Goal: Task Accomplishment & Management: Use online tool/utility

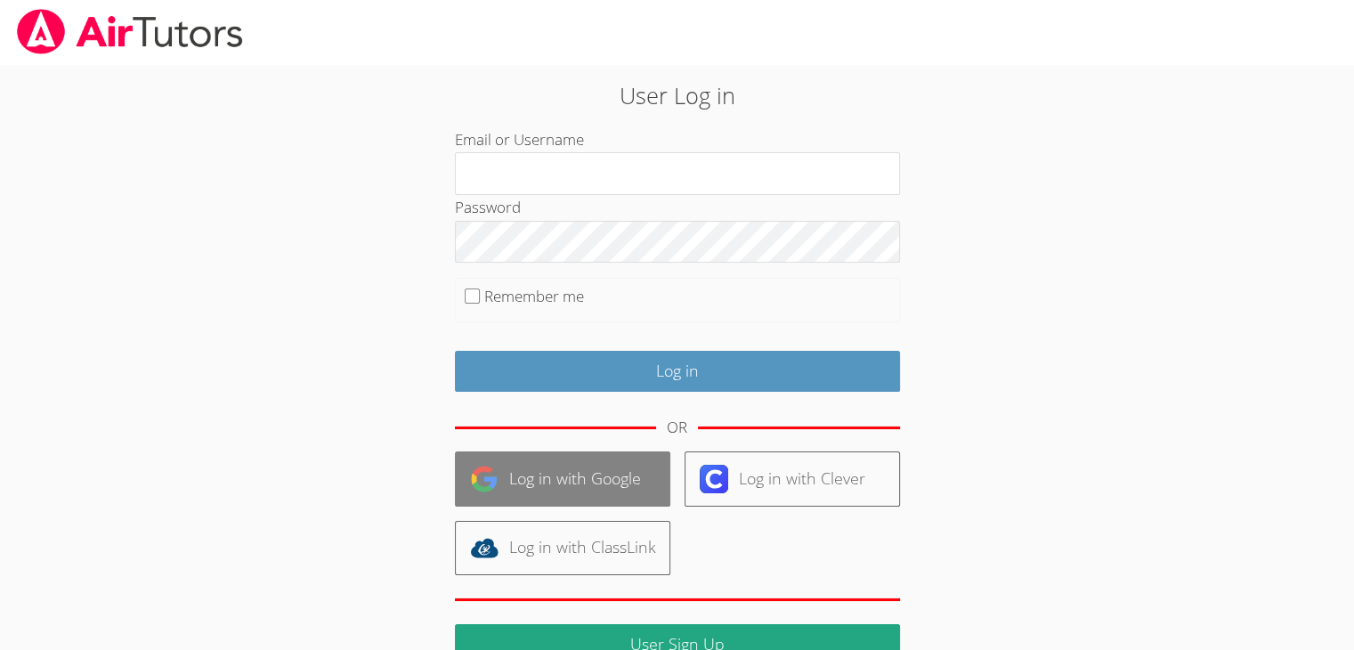
click at [524, 485] on link "Log in with Google" at bounding box center [562, 478] width 215 height 54
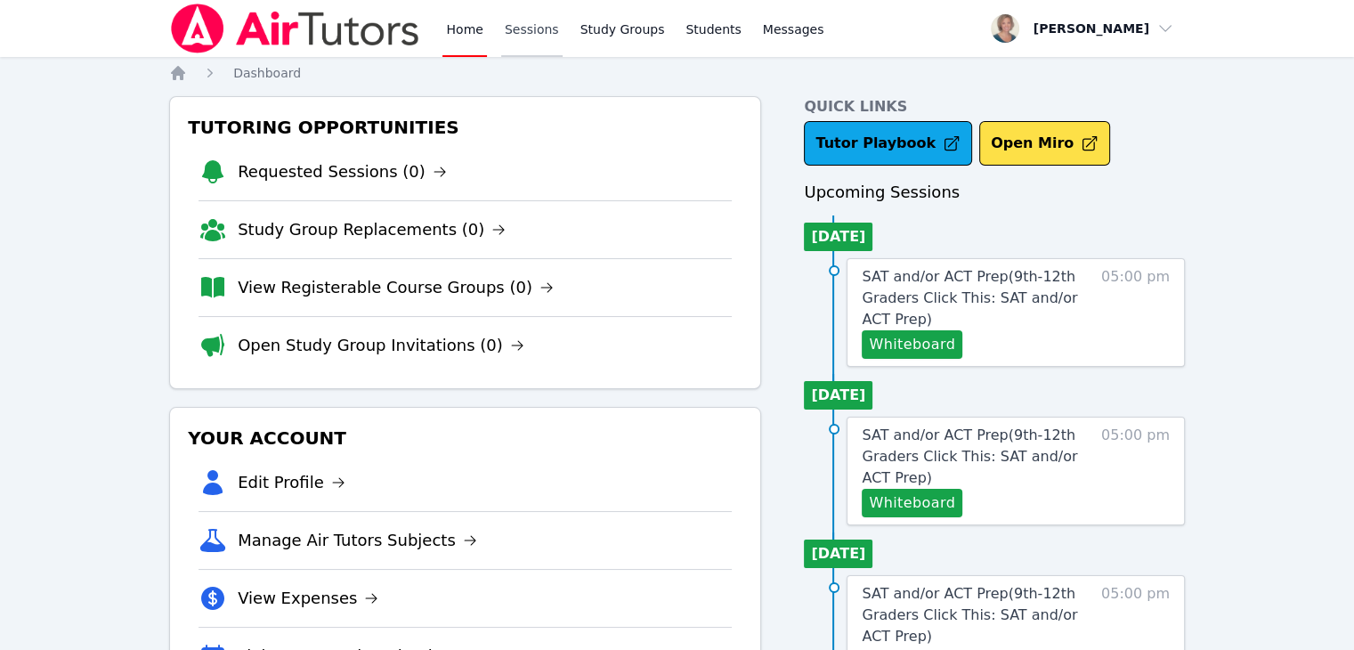
click at [541, 31] on link "Sessions" at bounding box center [531, 28] width 61 height 57
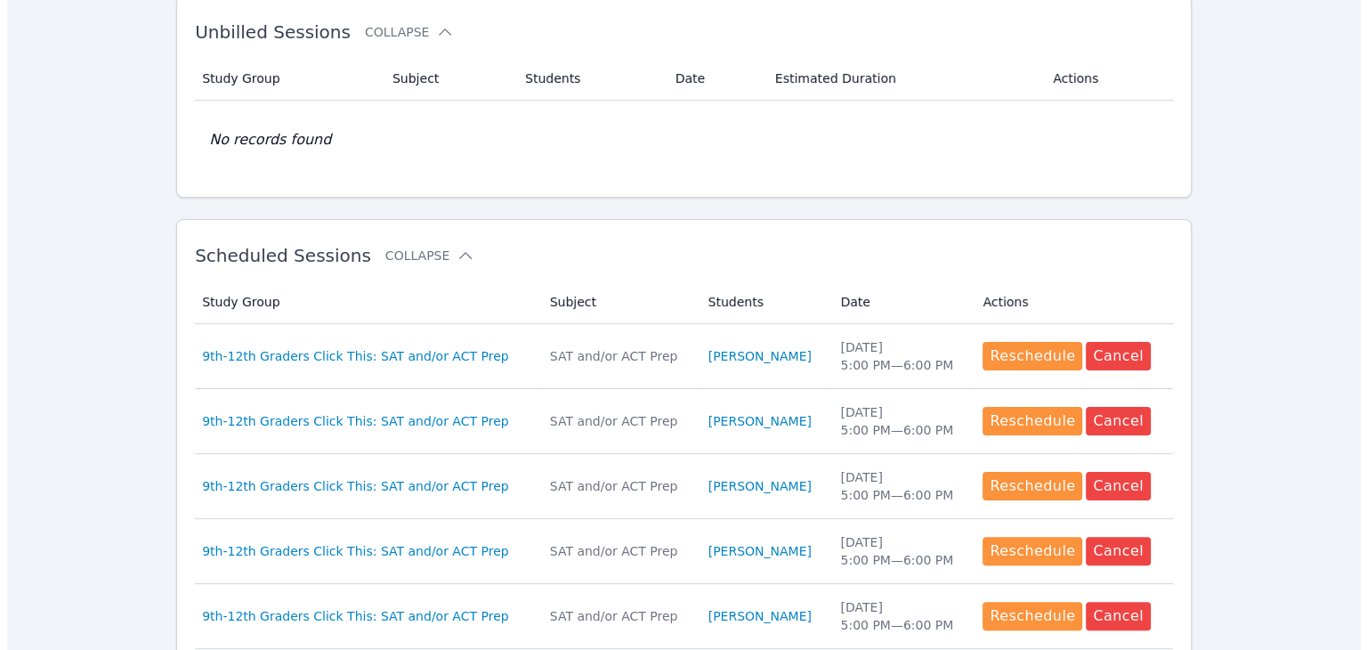
scroll to position [326, 0]
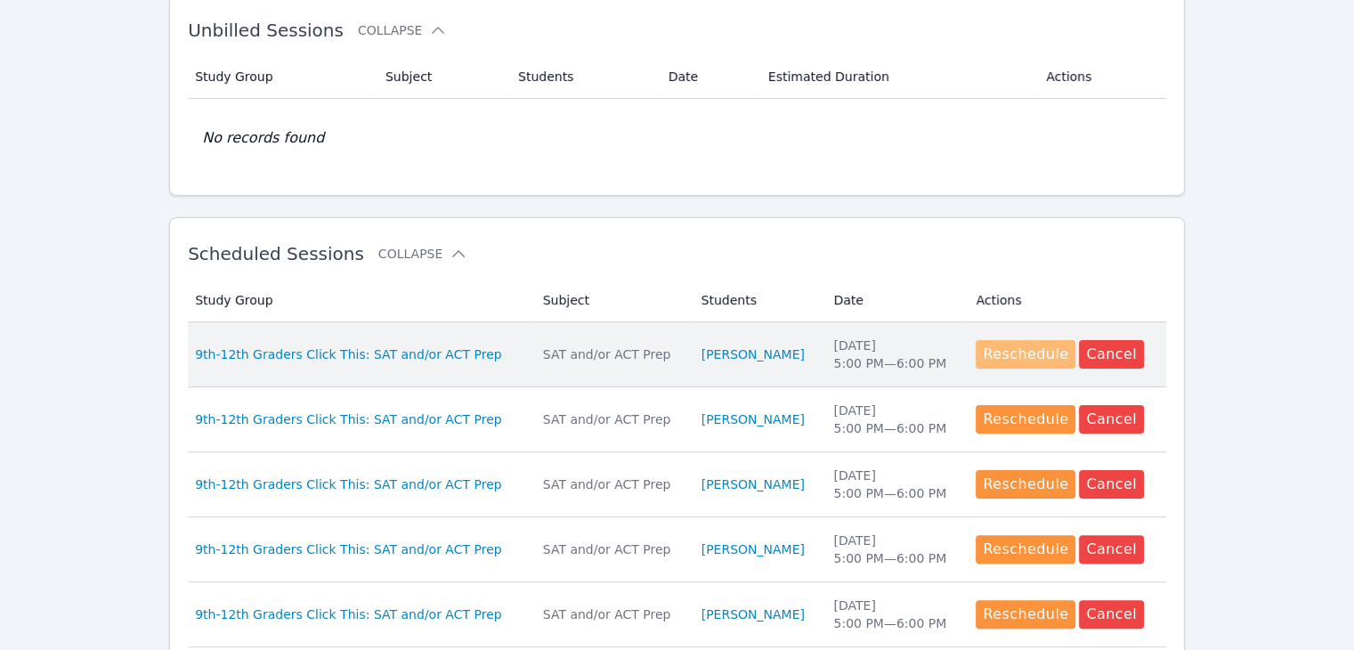
click at [1013, 347] on button "Reschedule" at bounding box center [1025, 354] width 100 height 28
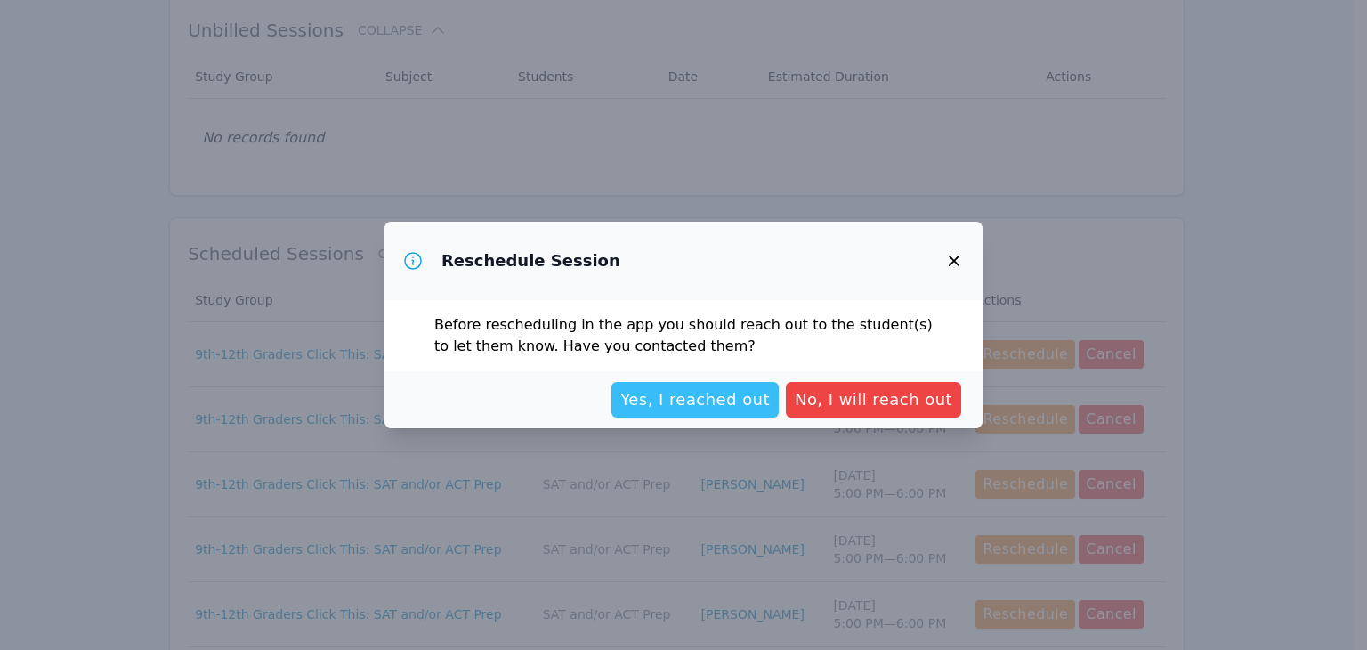
click at [676, 410] on span "Yes, I reached out" at bounding box center [695, 399] width 150 height 25
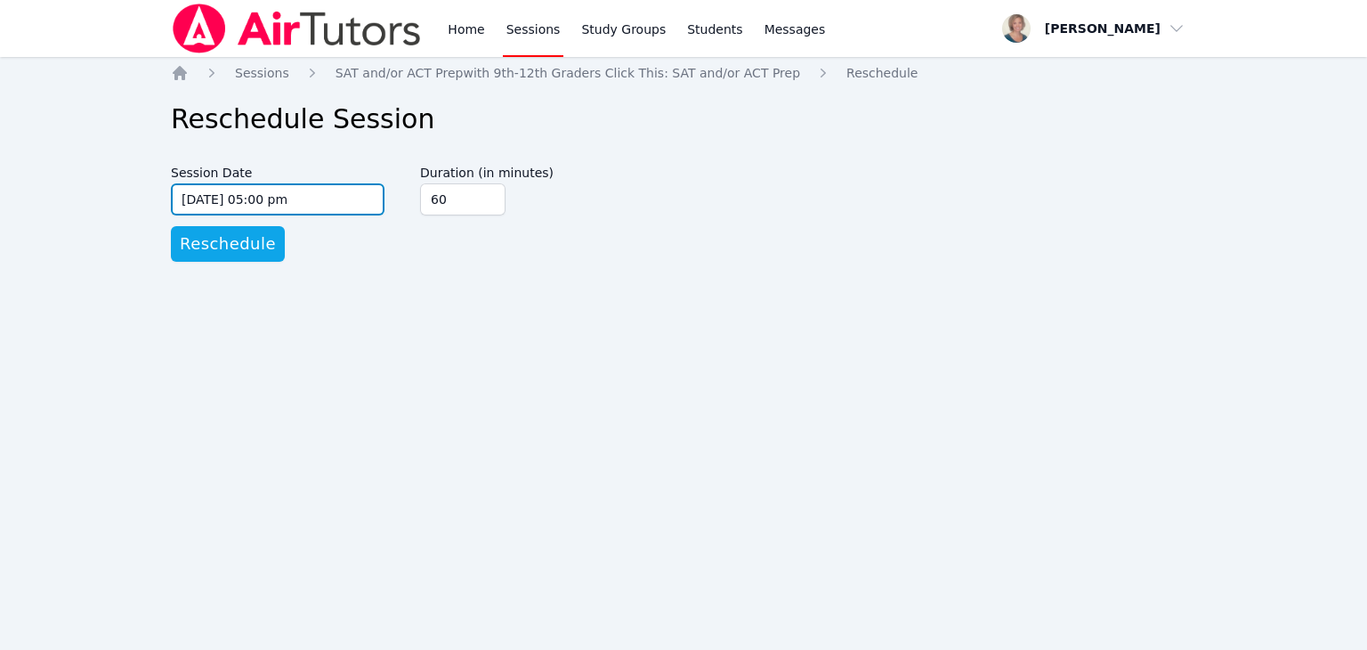
click at [332, 193] on input "[DATE] 05:00 pm" at bounding box center [278, 199] width 214 height 32
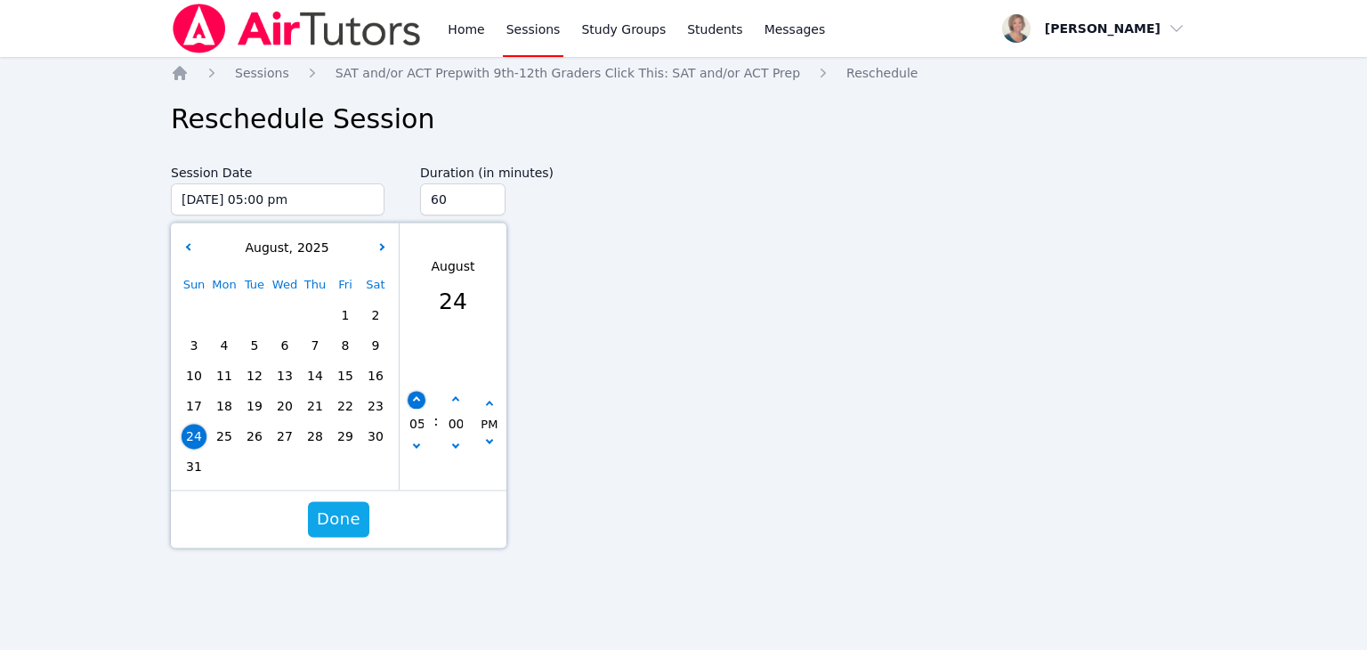
click at [421, 398] on button "button" at bounding box center [417, 400] width 18 height 18
type input "[DATE] 06:00 pm"
type input "06"
click at [421, 398] on button "button" at bounding box center [417, 400] width 18 height 18
type input "[DATE] 07:00 pm"
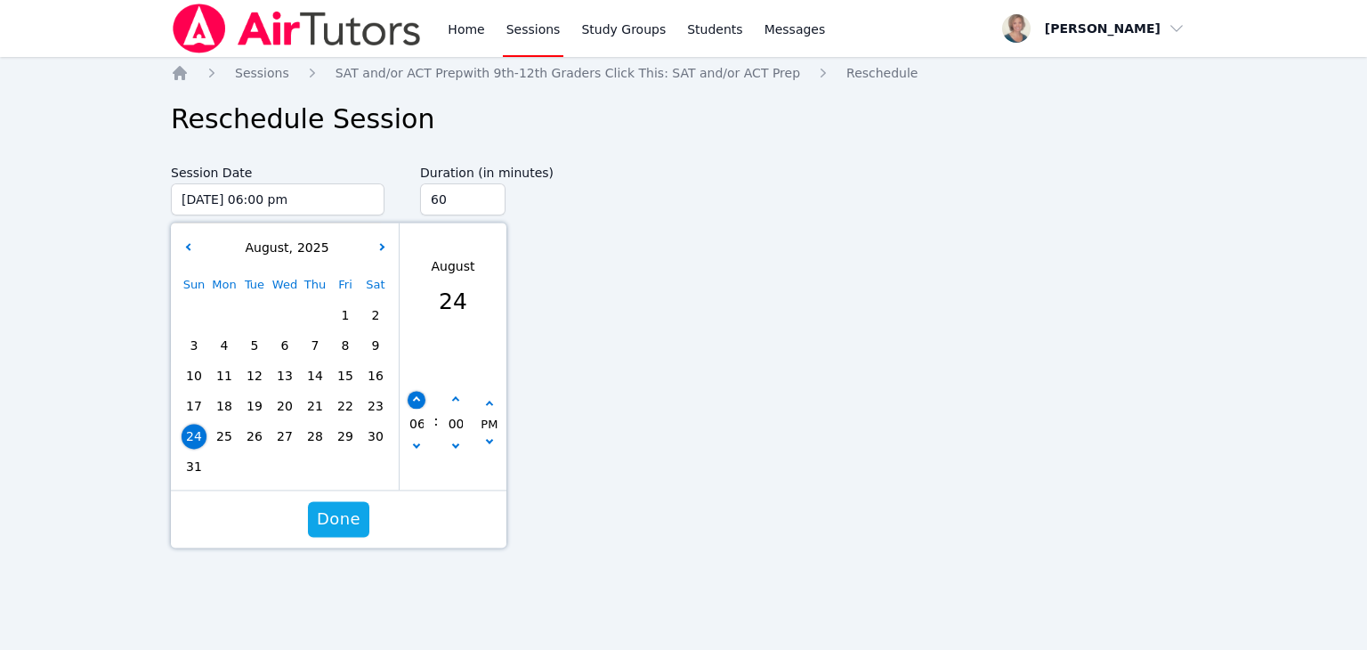
type input "07"
click at [331, 528] on span "Done" at bounding box center [339, 518] width 44 height 25
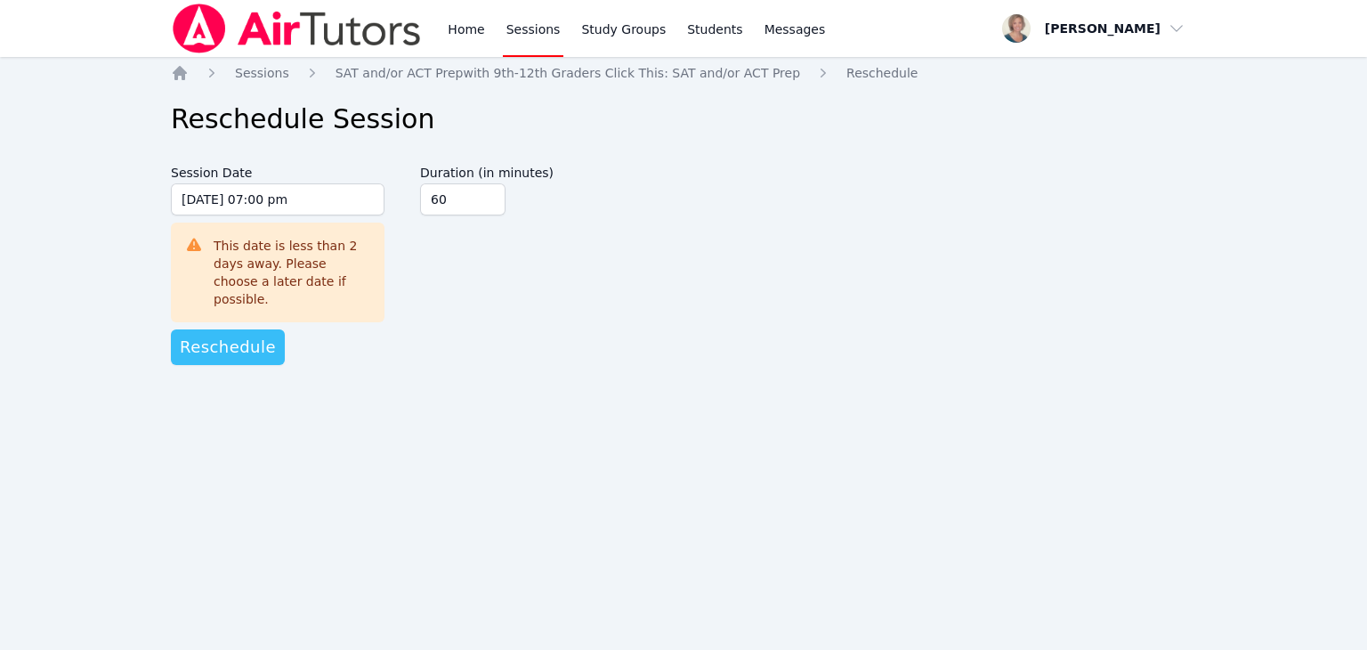
click at [246, 335] on span "Reschedule" at bounding box center [228, 347] width 96 height 25
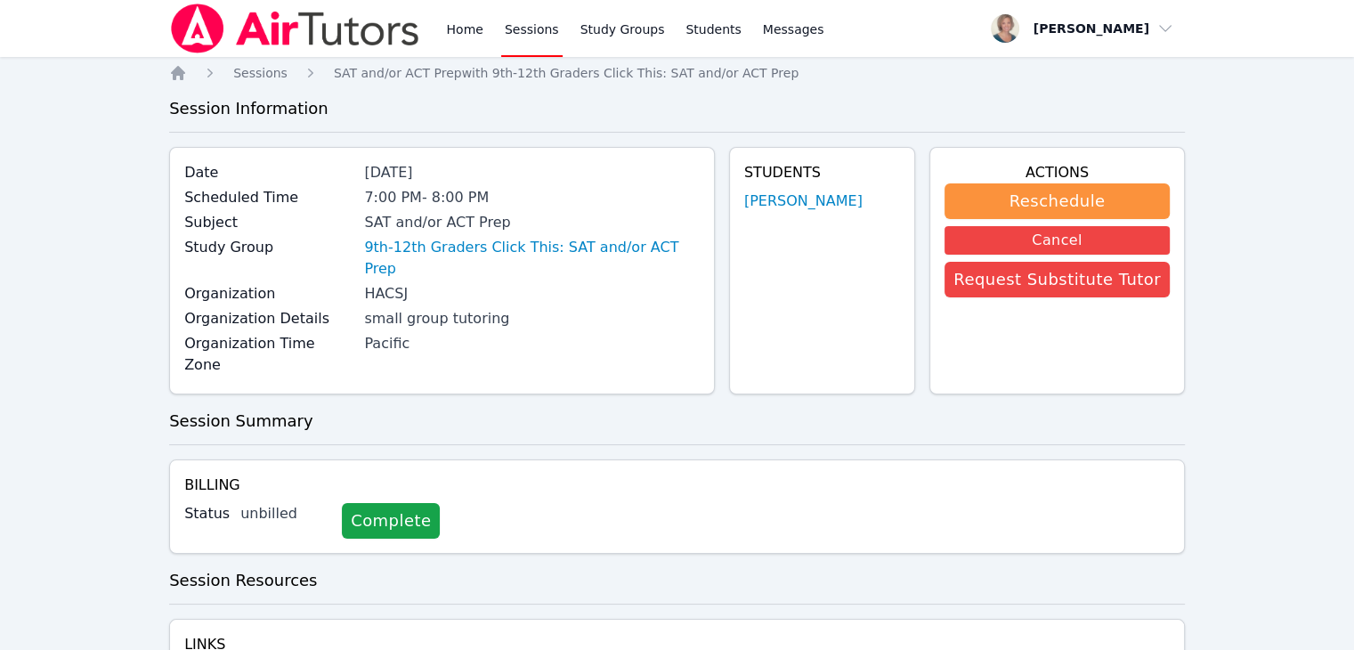
click at [530, 32] on link "Sessions" at bounding box center [531, 28] width 61 height 57
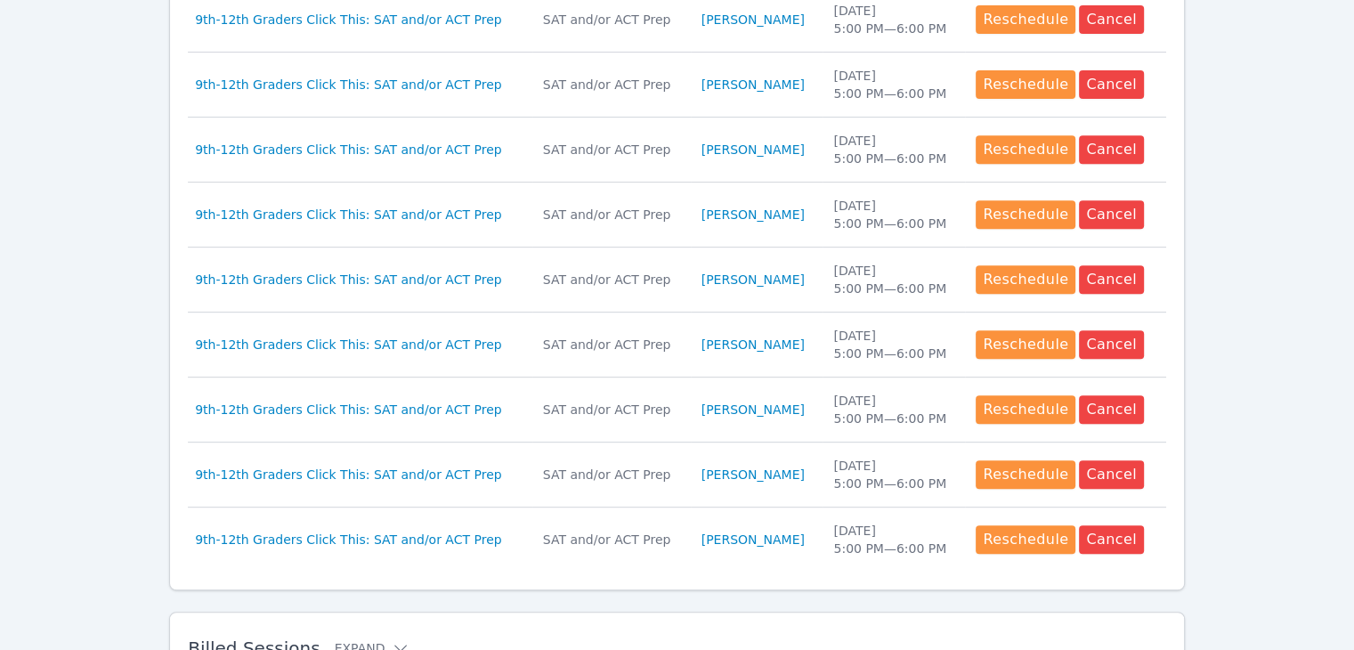
scroll to position [828, 0]
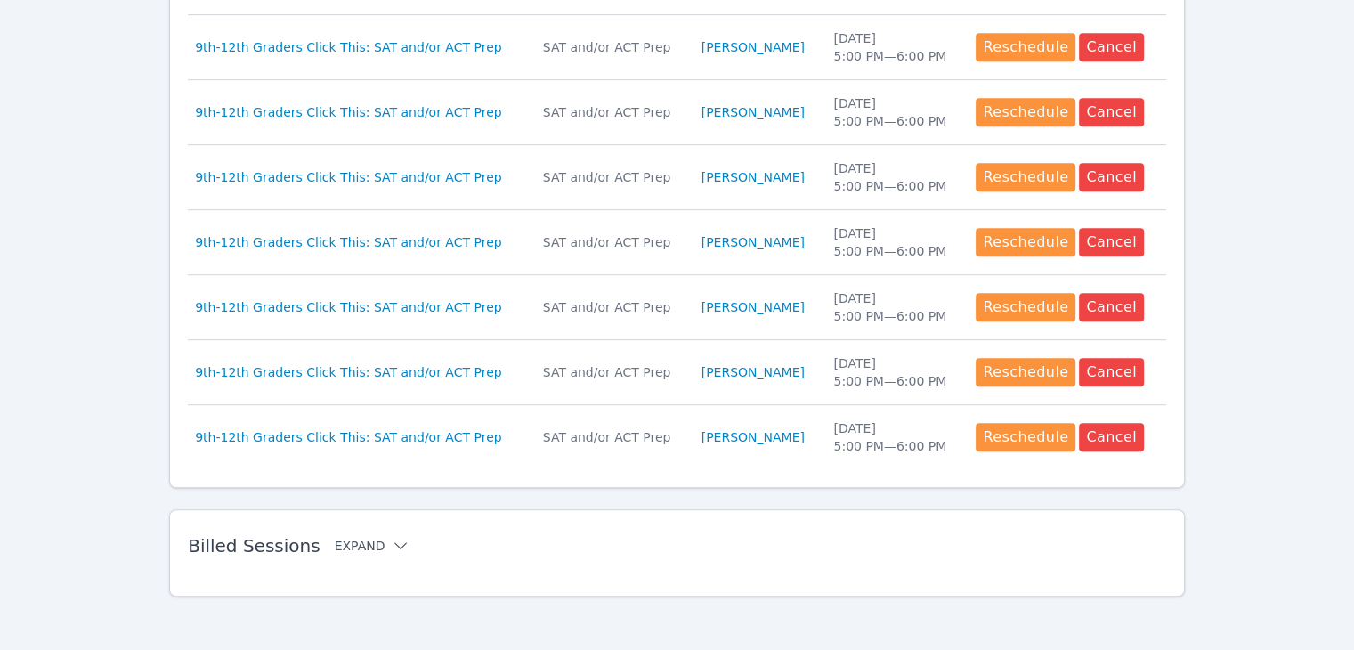
click at [392, 538] on icon at bounding box center [401, 546] width 18 height 18
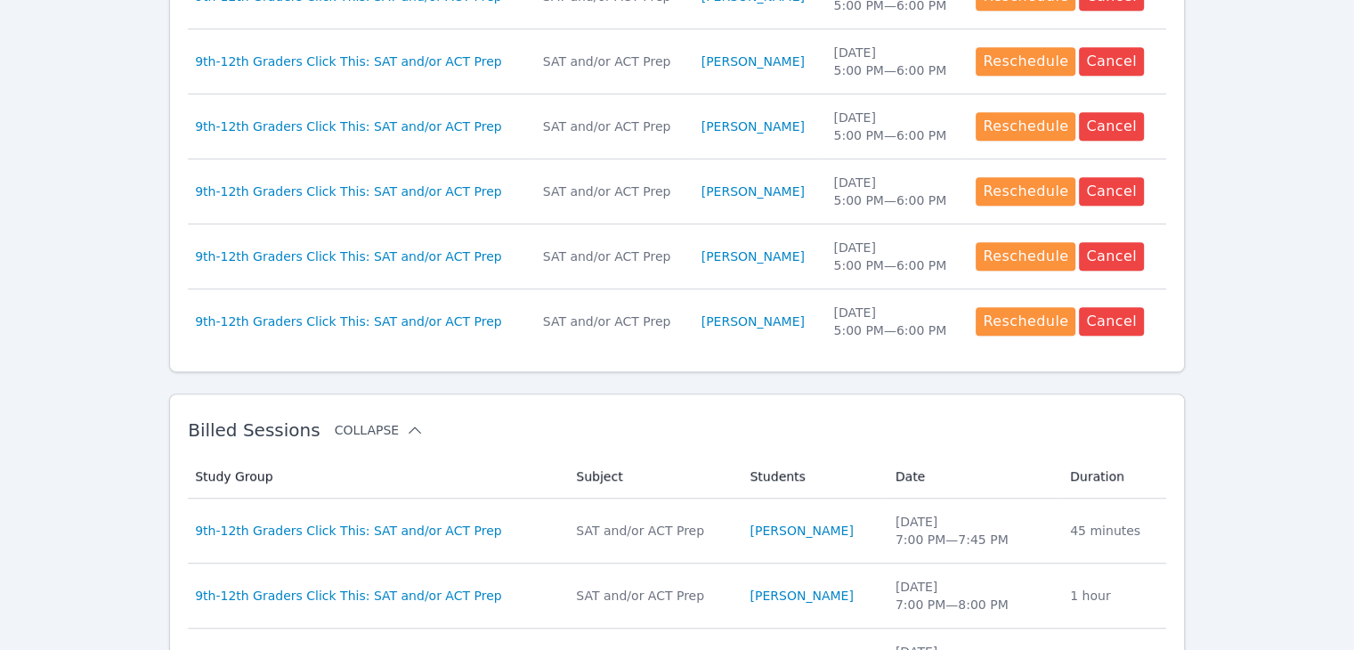
scroll to position [949, 0]
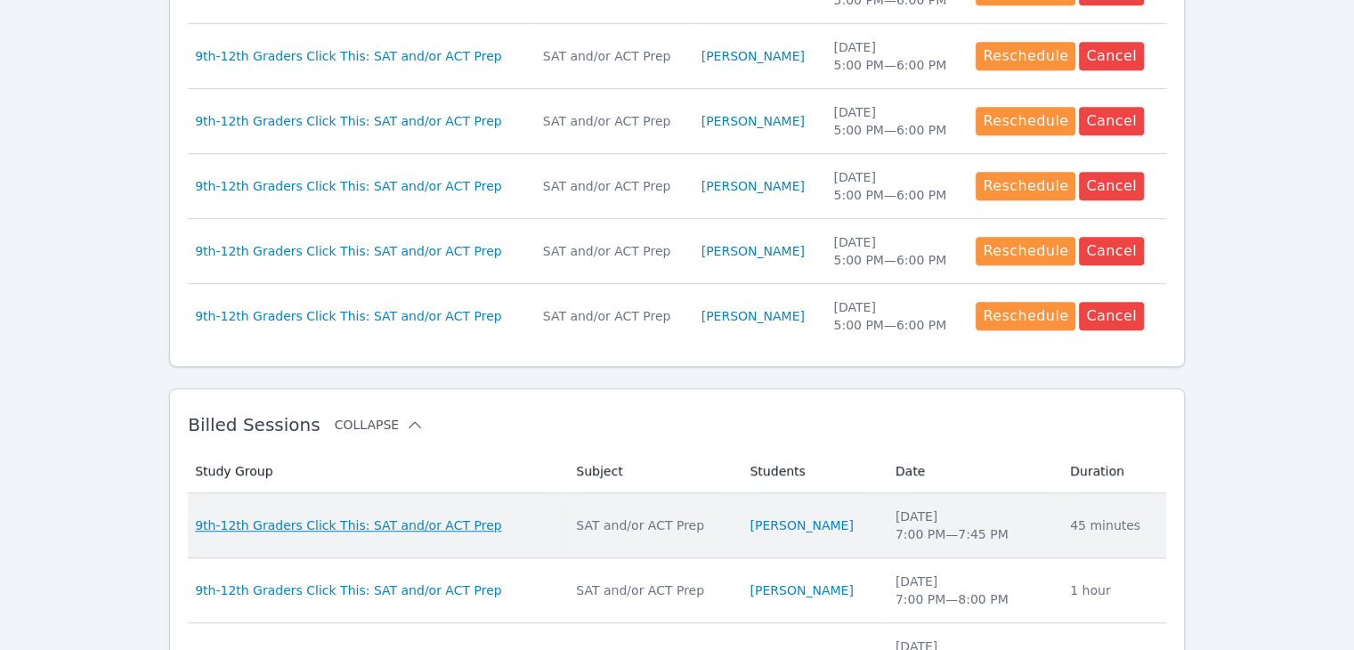
click at [440, 525] on span "9th-12th Graders Click This: SAT and/or ACT Prep" at bounding box center [348, 525] width 306 height 18
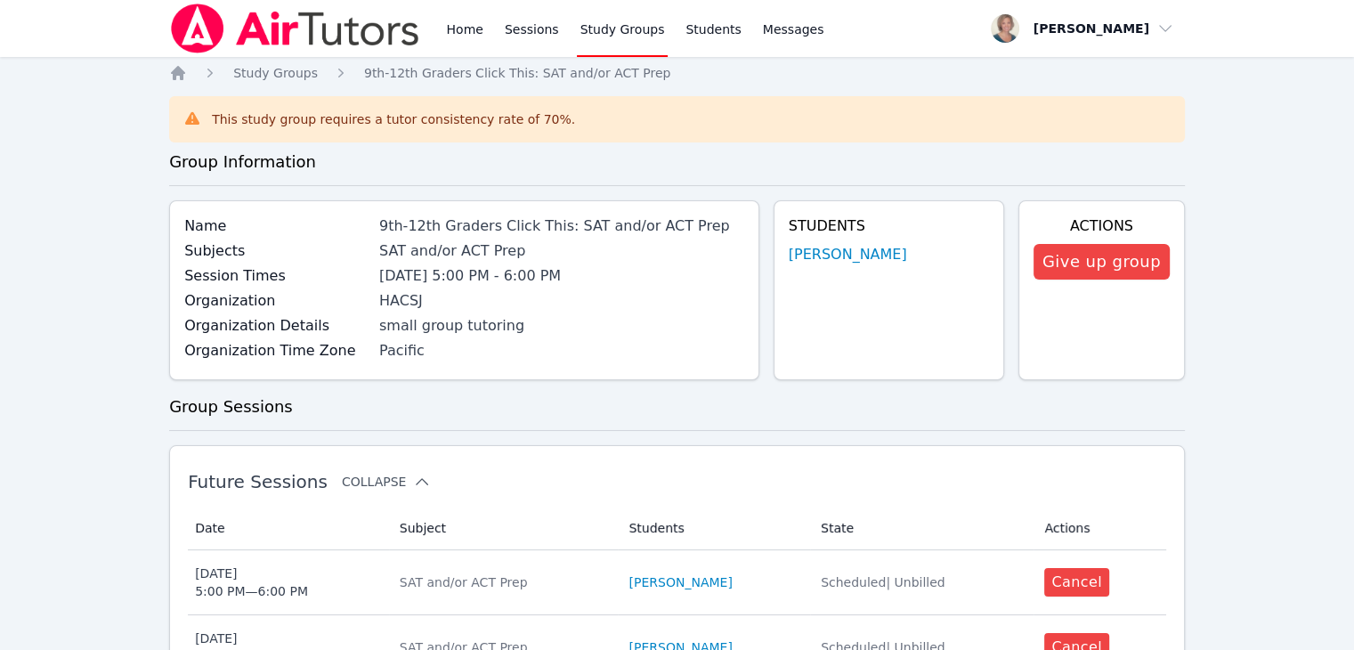
click at [353, 489] on button "Collapse" at bounding box center [386, 482] width 89 height 18
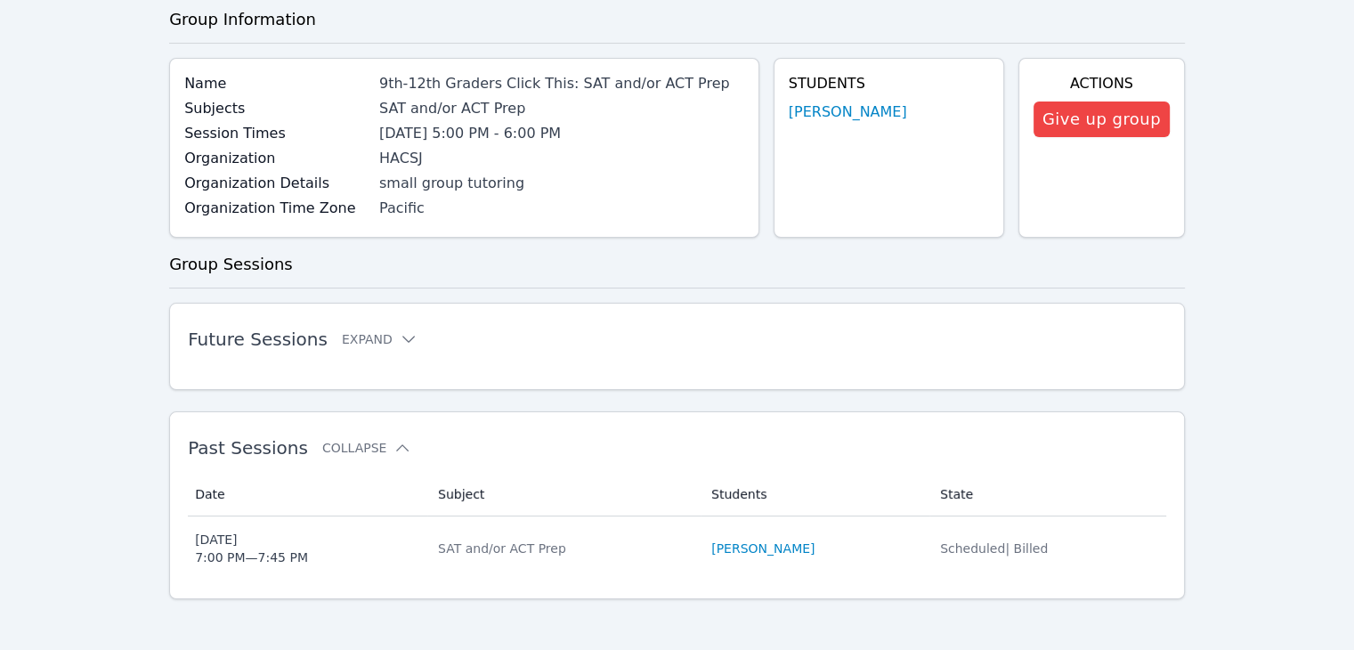
scroll to position [147, 0]
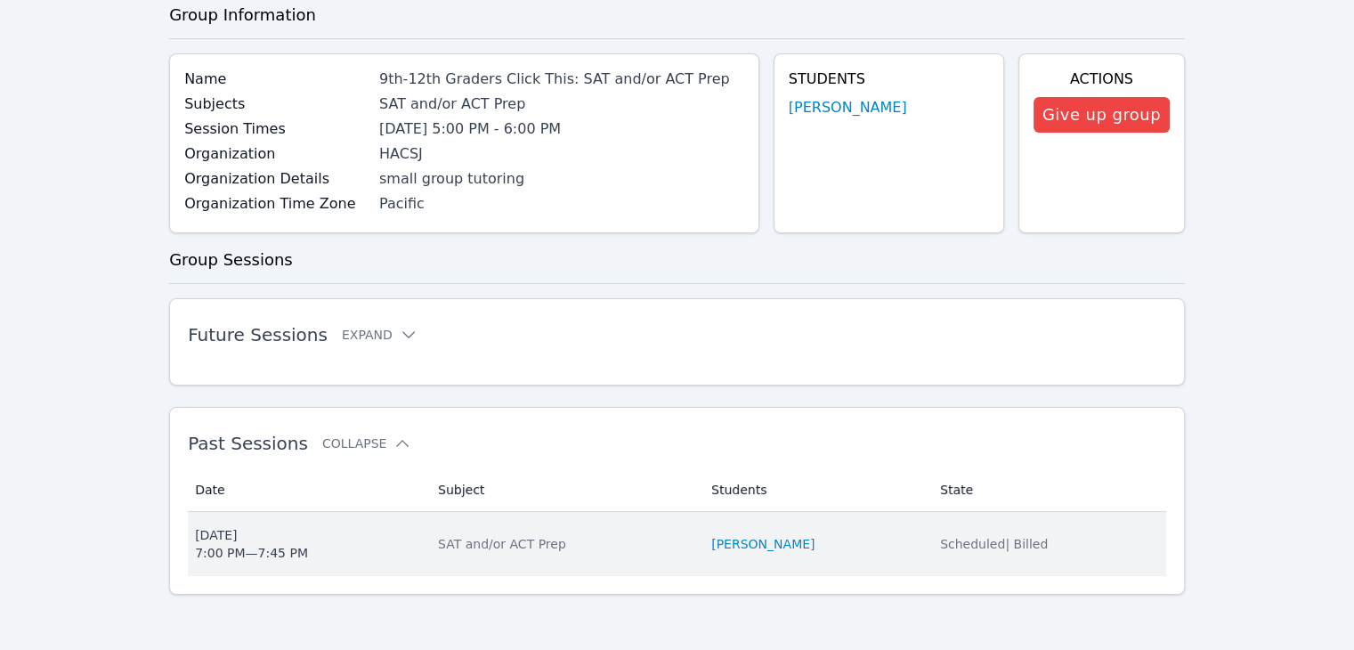
click at [439, 545] on div "SAT and/or ACT Prep" at bounding box center [564, 544] width 252 height 18
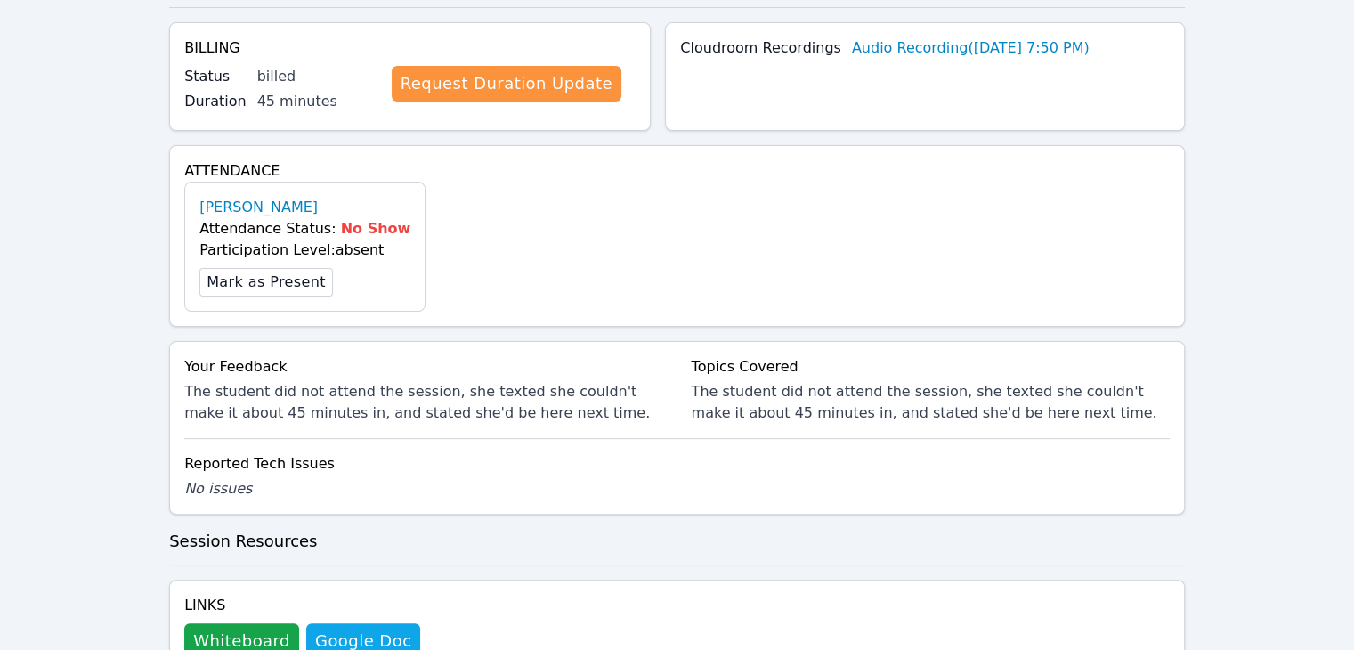
scroll to position [465, 0]
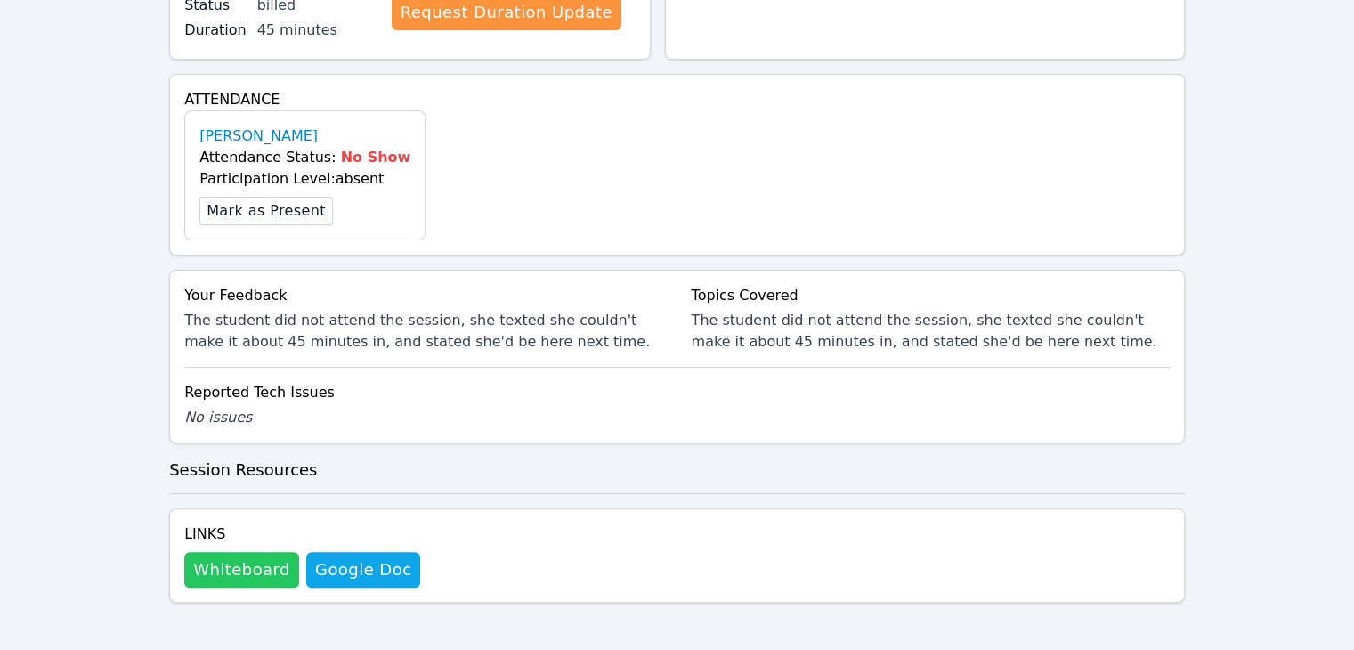
click at [228, 565] on button "Whiteboard" at bounding box center [241, 570] width 115 height 36
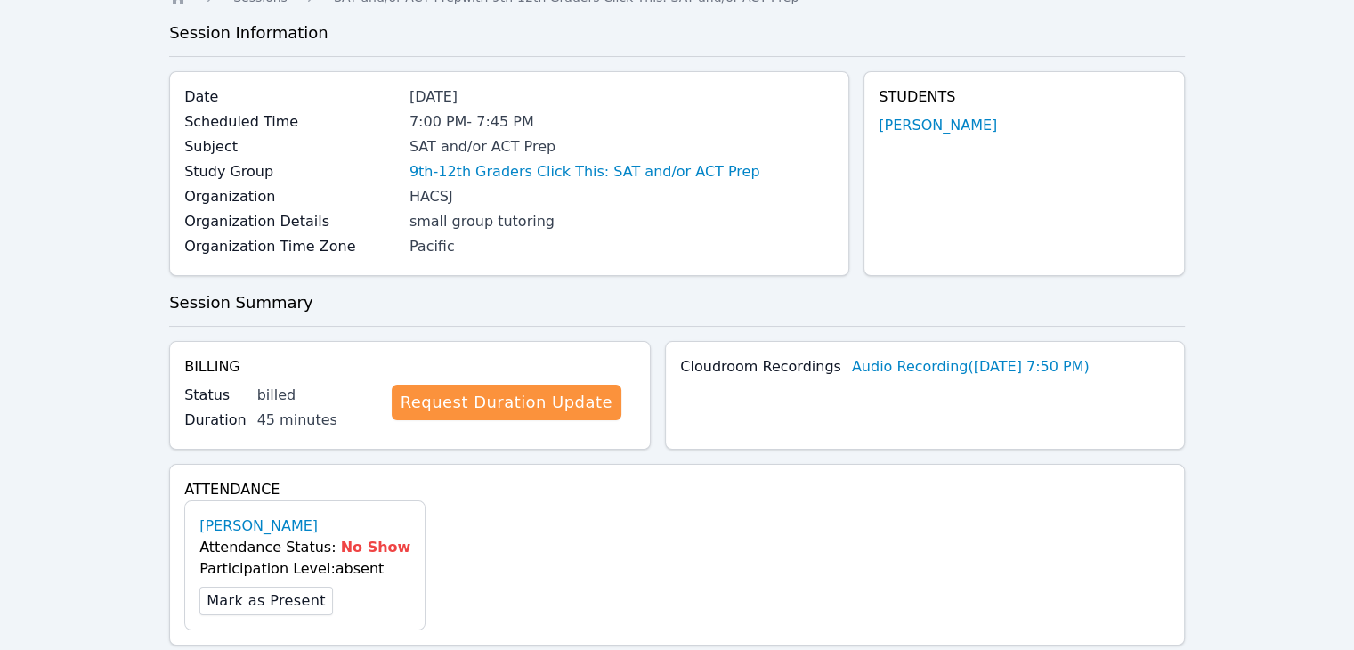
scroll to position [0, 0]
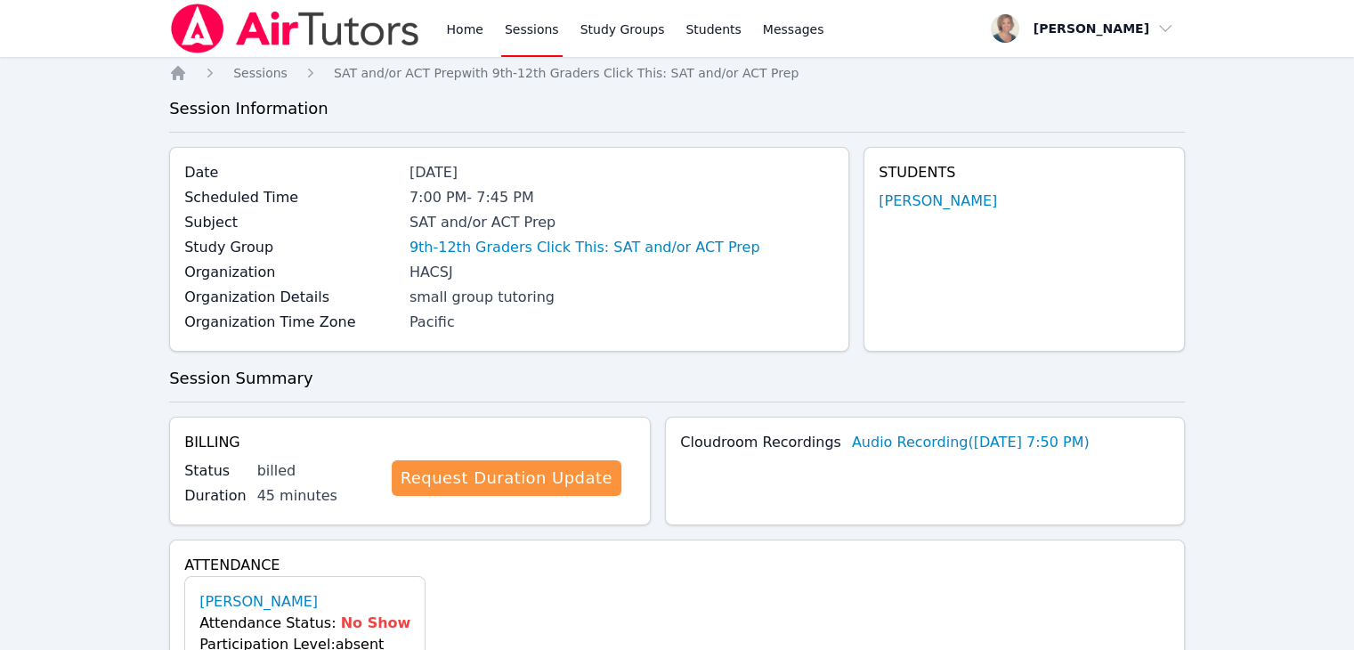
click at [527, 29] on link "Sessions" at bounding box center [531, 28] width 61 height 57
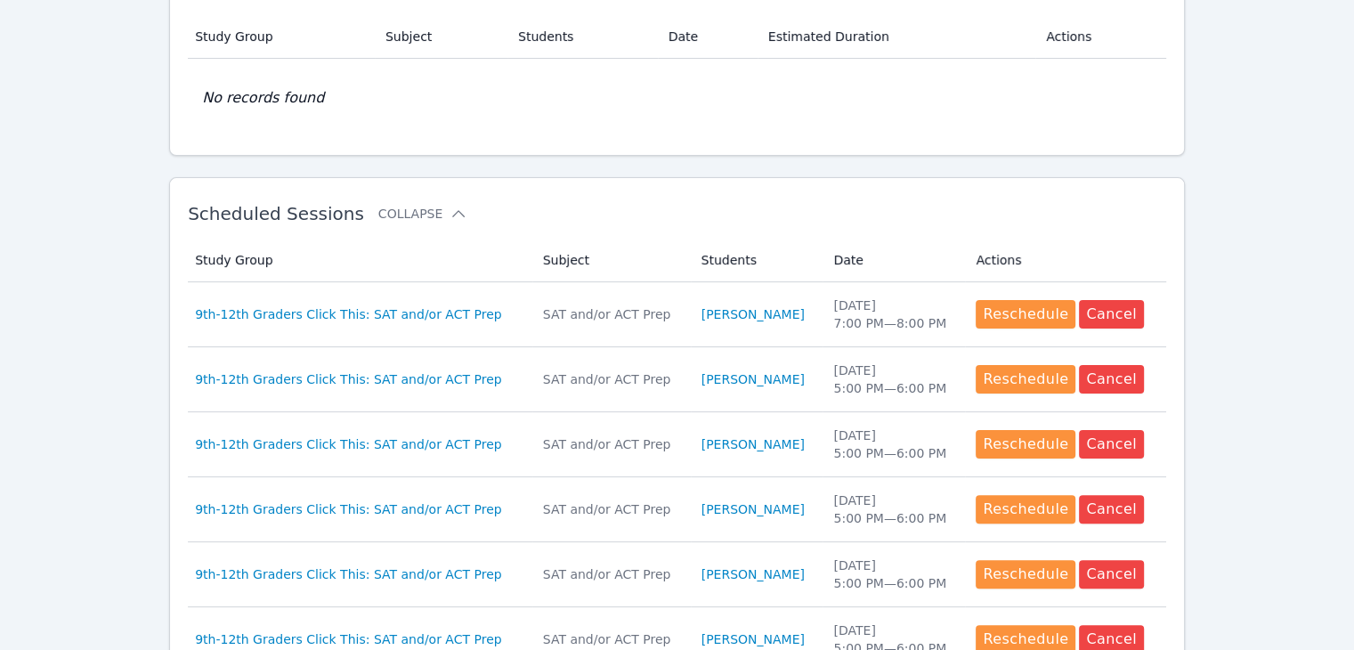
scroll to position [368, 0]
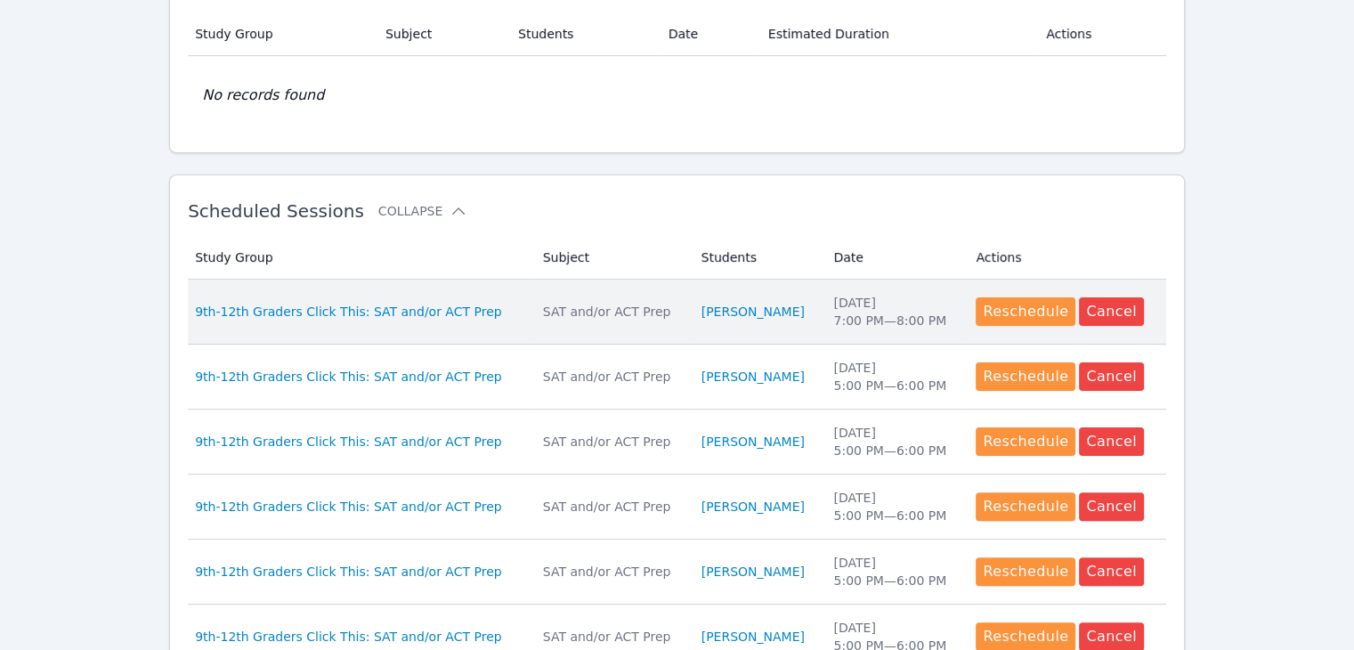
click at [445, 303] on span "9th-12th Graders Click This: SAT and/or ACT Prep" at bounding box center [348, 312] width 306 height 18
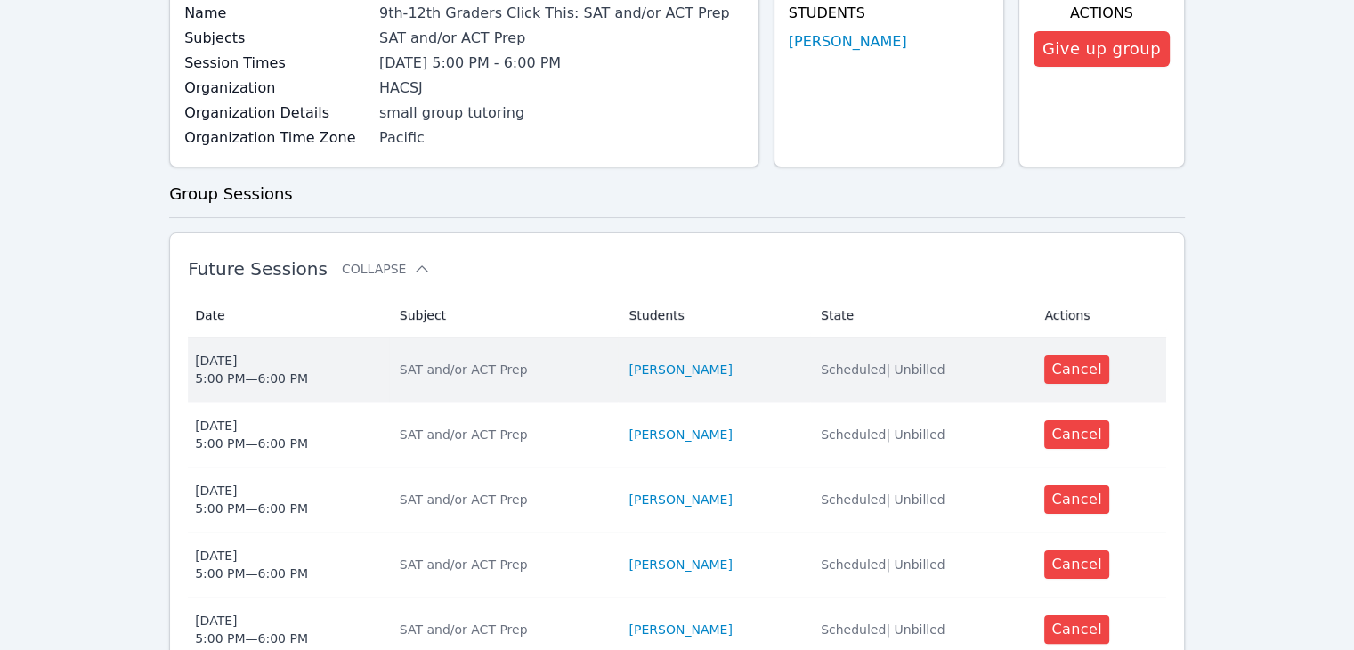
scroll to position [157, 0]
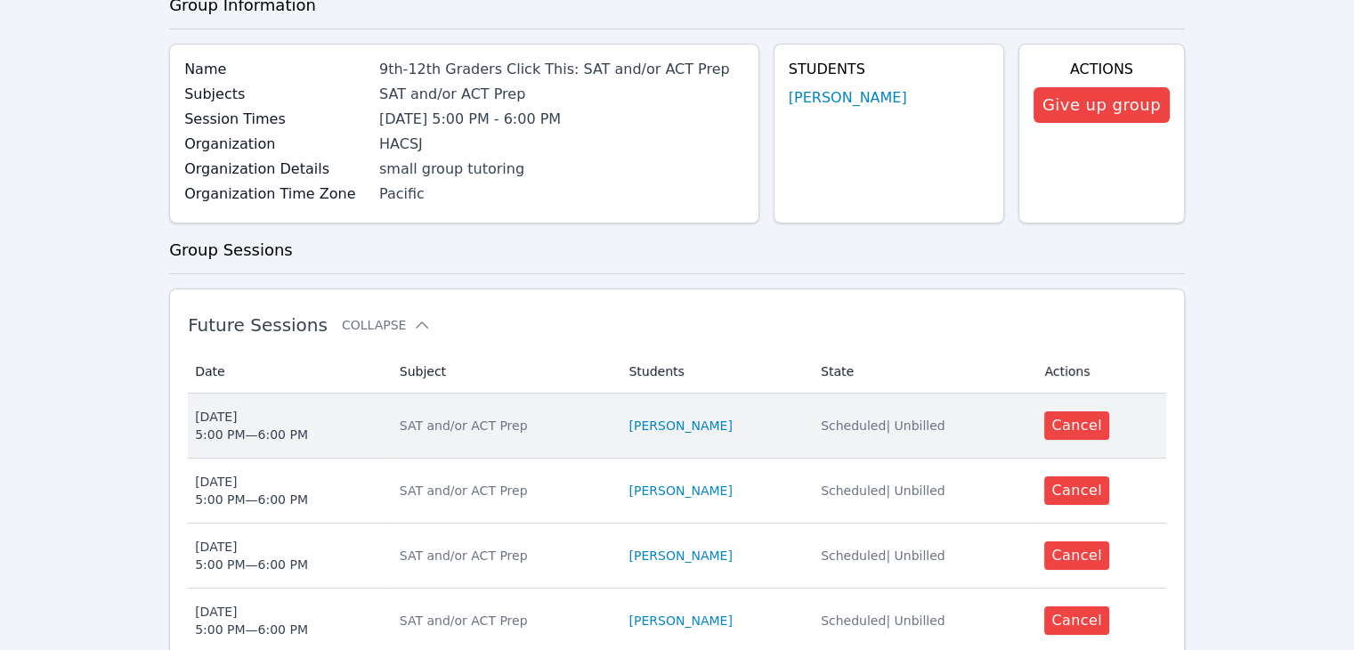
click at [412, 433] on div "SAT and/or ACT Prep" at bounding box center [504, 426] width 208 height 18
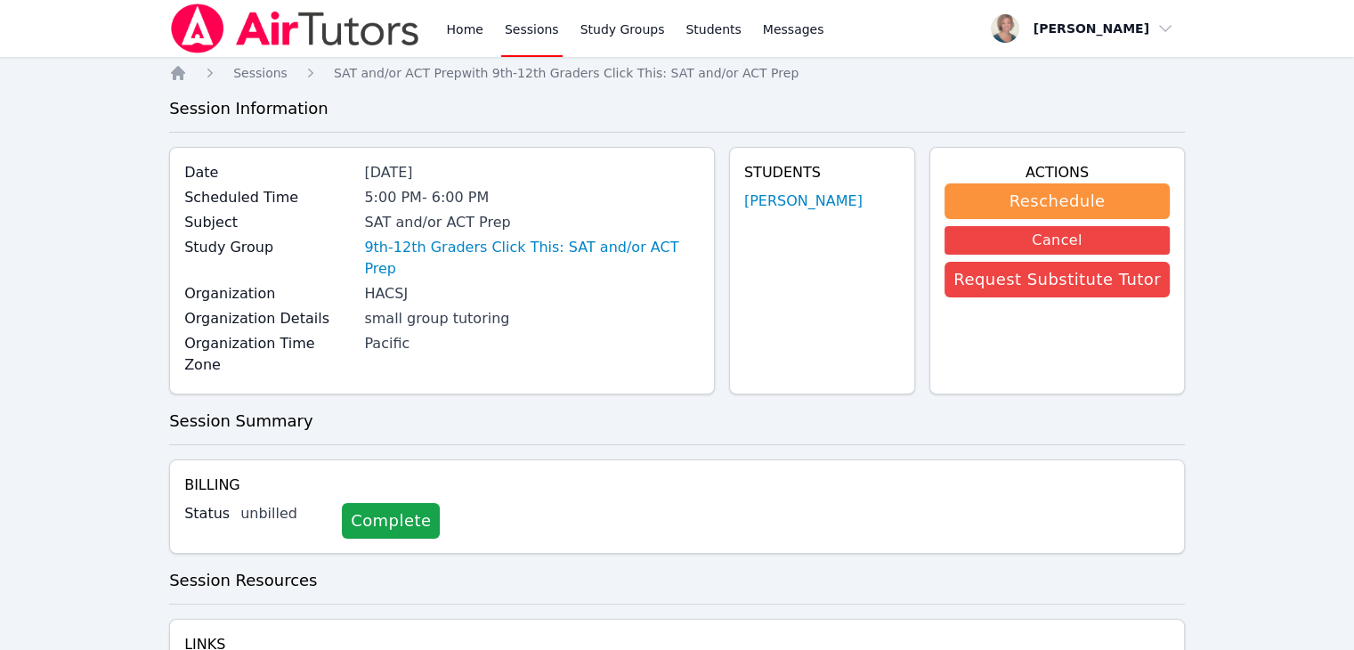
scroll to position [157, 0]
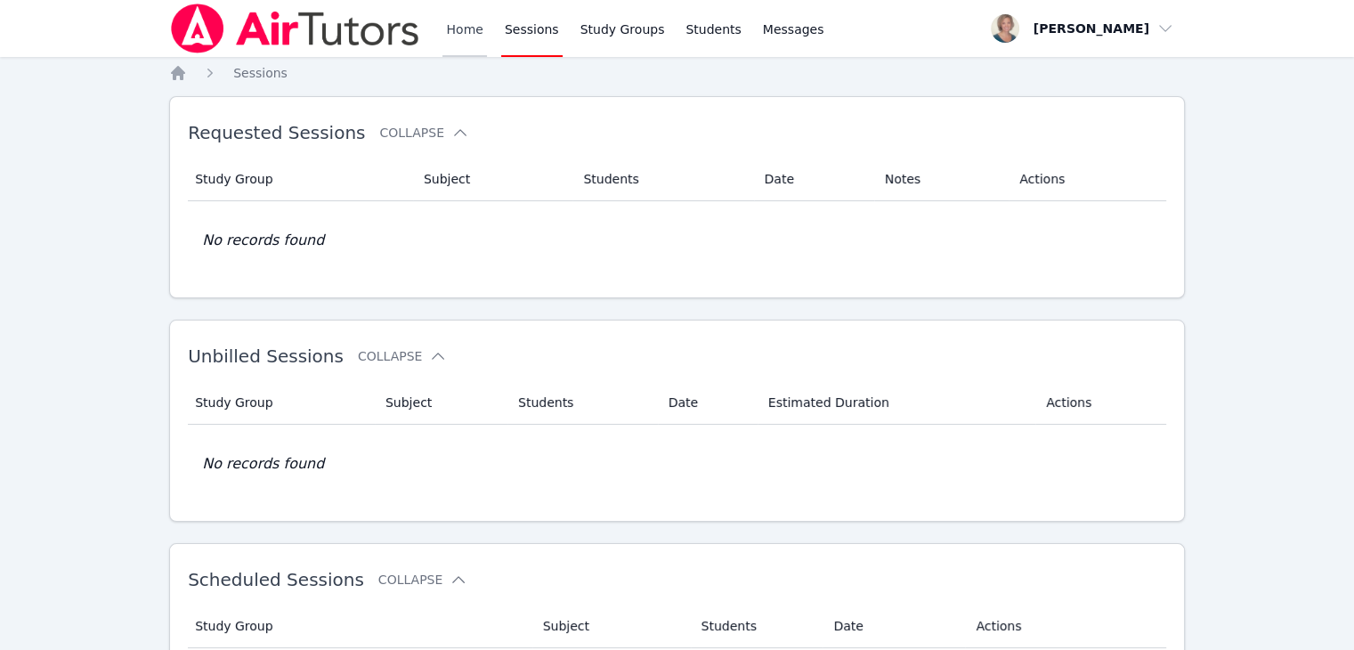
click at [466, 30] on link "Home" at bounding box center [464, 28] width 44 height 57
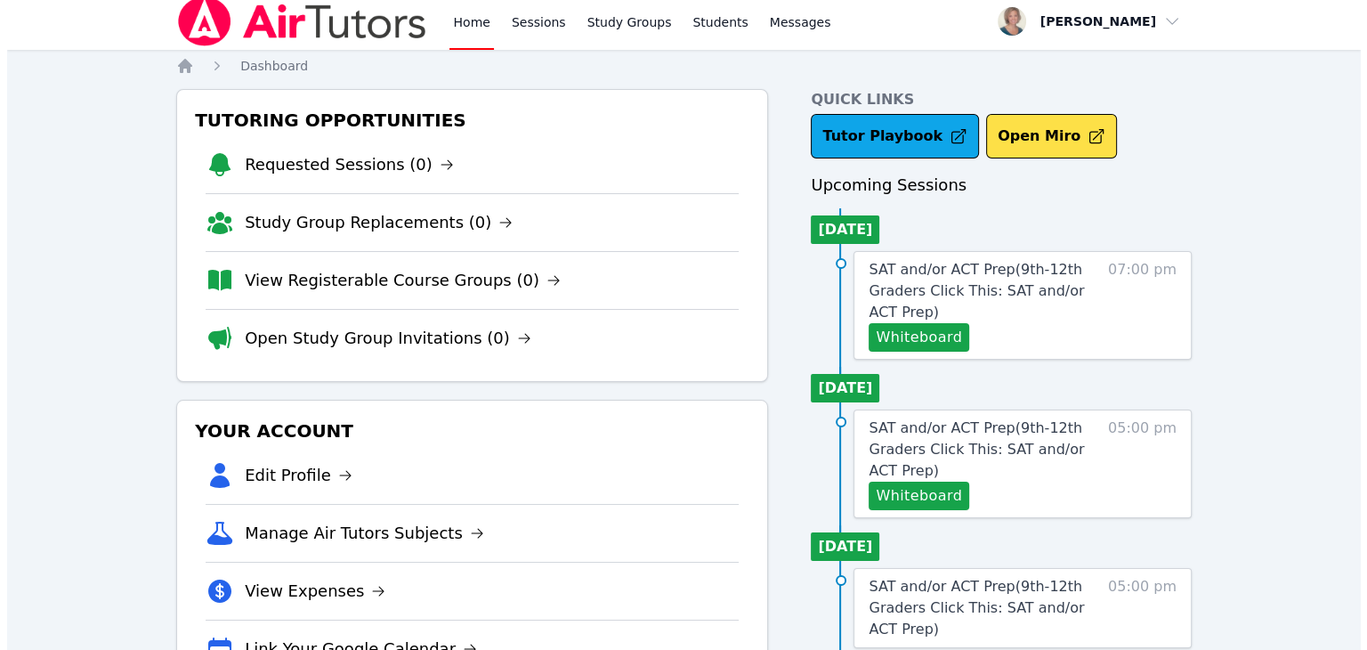
scroll to position [9, 0]
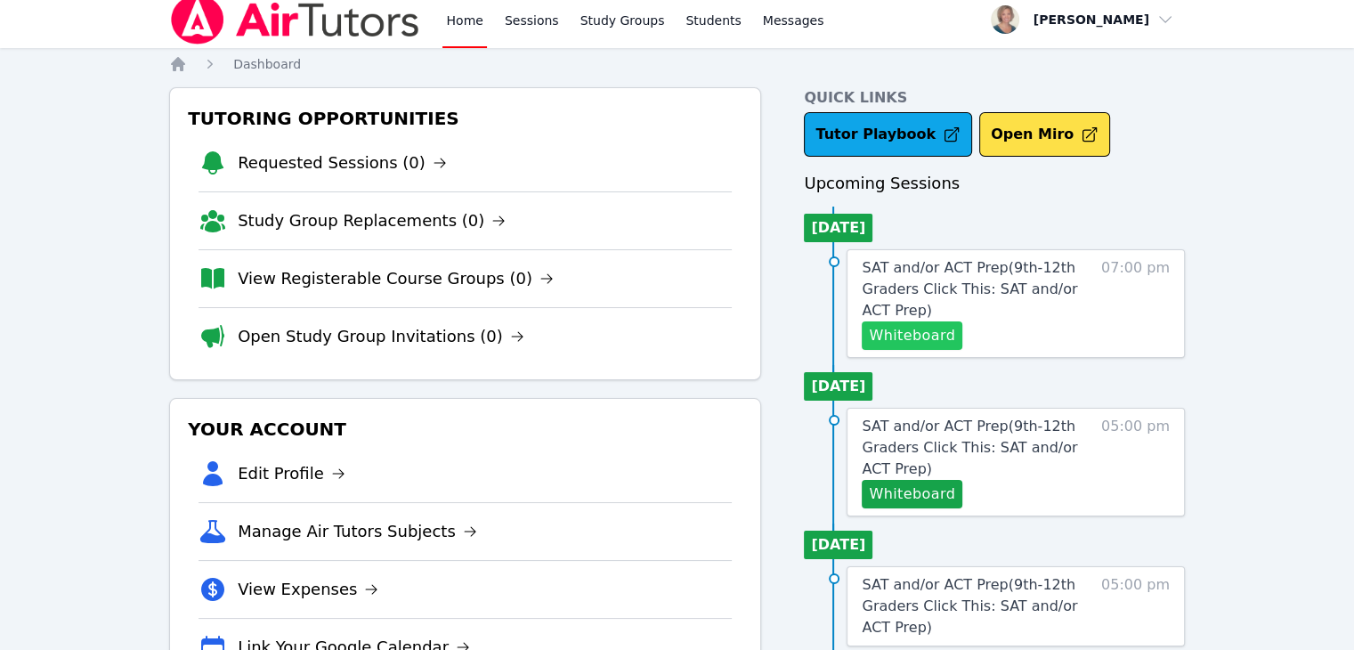
click at [941, 342] on button "Whiteboard" at bounding box center [912, 335] width 101 height 28
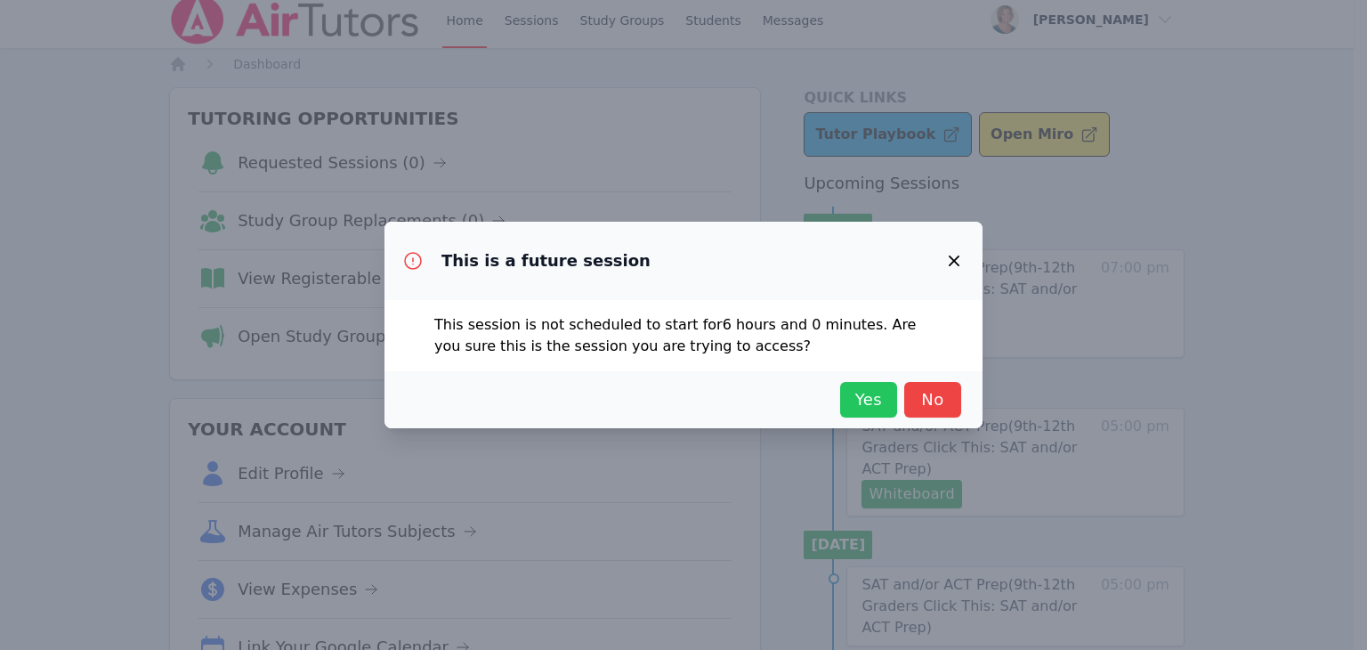
click at [872, 413] on button "Yes" at bounding box center [868, 400] width 57 height 36
